Goal: Check status

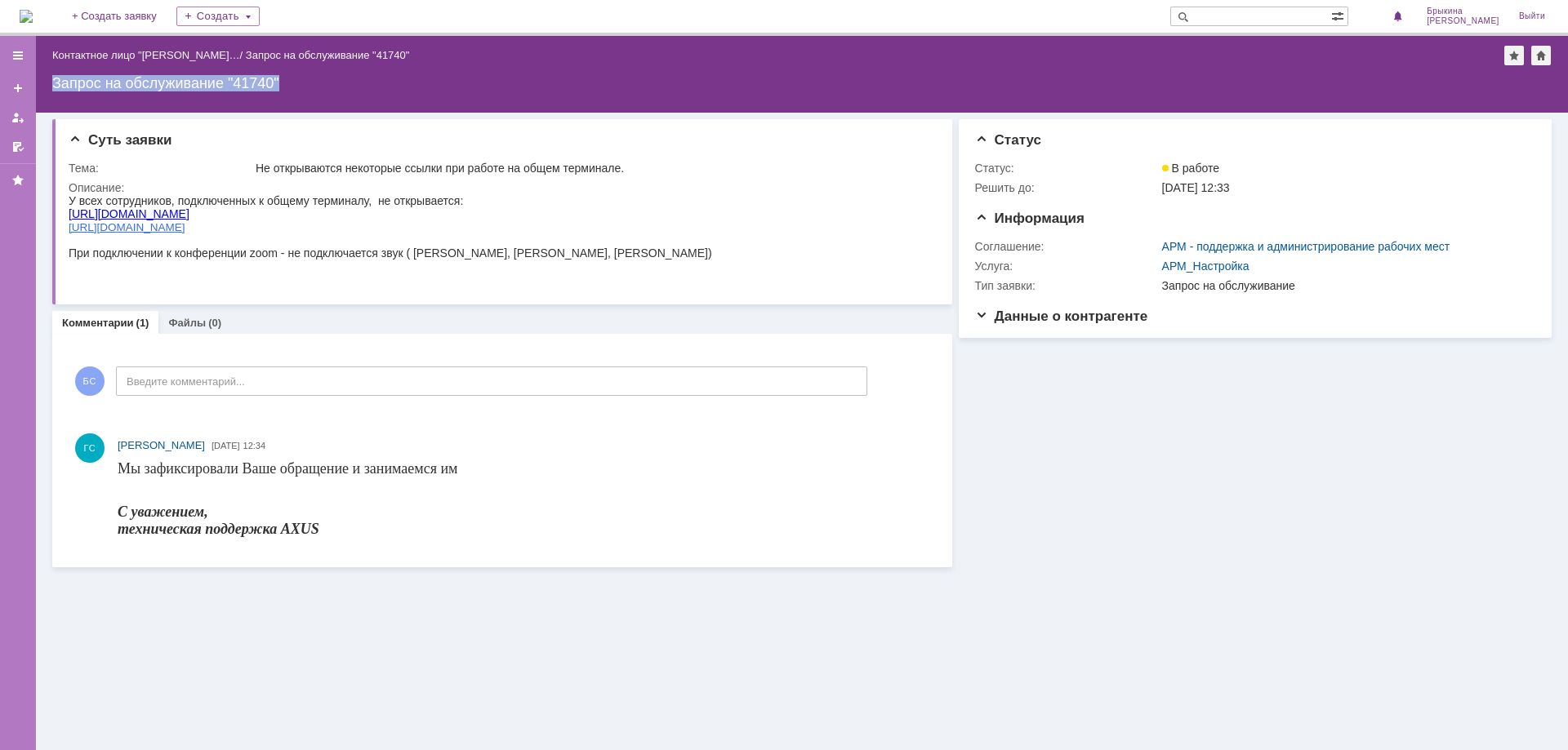
drag, startPoint x: 303, startPoint y: 79, endPoint x: 50, endPoint y: 86, distance: 253.1
click at [50, 86] on div "Назад | Контактное лицо "Брыкина Светл… / Запрос на обслуживание "41740" Запрос…" at bounding box center [802, 74] width 1533 height 76
copy div "Запрос на обслуживание "41740""
click at [129, 595] on div "Суть заявки Тема: Не открываются некоторые ссылки при работе на общем терминале…" at bounding box center [802, 431] width 1533 height 637
